Goal: Use online tool/utility: Utilize a website feature to perform a specific function

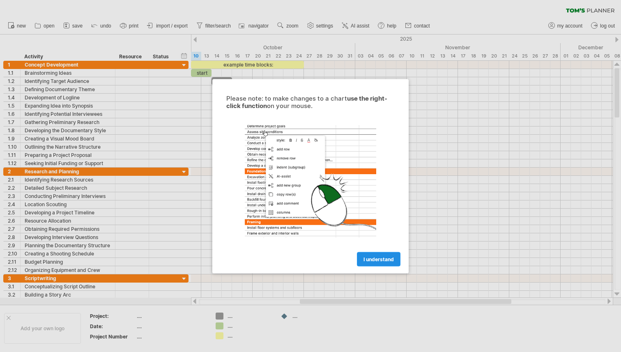
click at [383, 260] on span "I understand" at bounding box center [378, 259] width 30 height 6
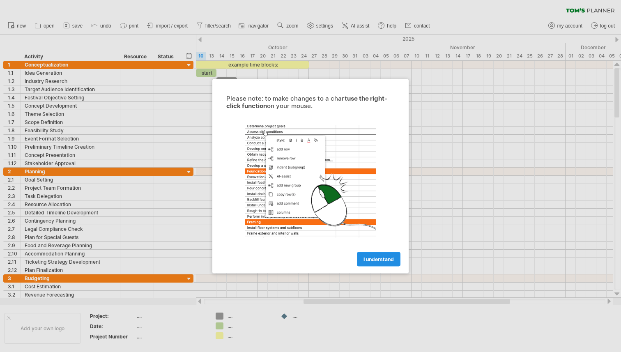
click at [371, 259] on span "I understand" at bounding box center [378, 259] width 30 height 6
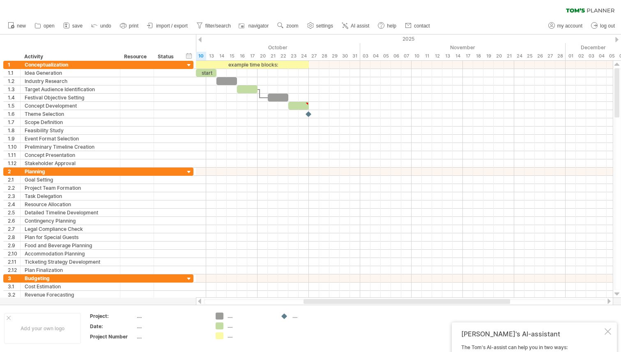
click at [371, 259] on div at bounding box center [404, 262] width 417 height 8
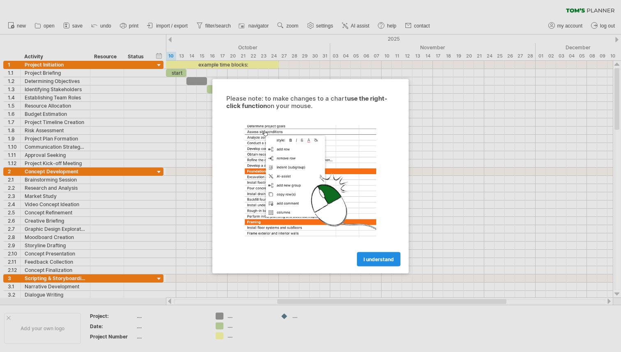
click at [375, 259] on span "I understand" at bounding box center [378, 259] width 30 height 6
